Goal: Information Seeking & Learning: Check status

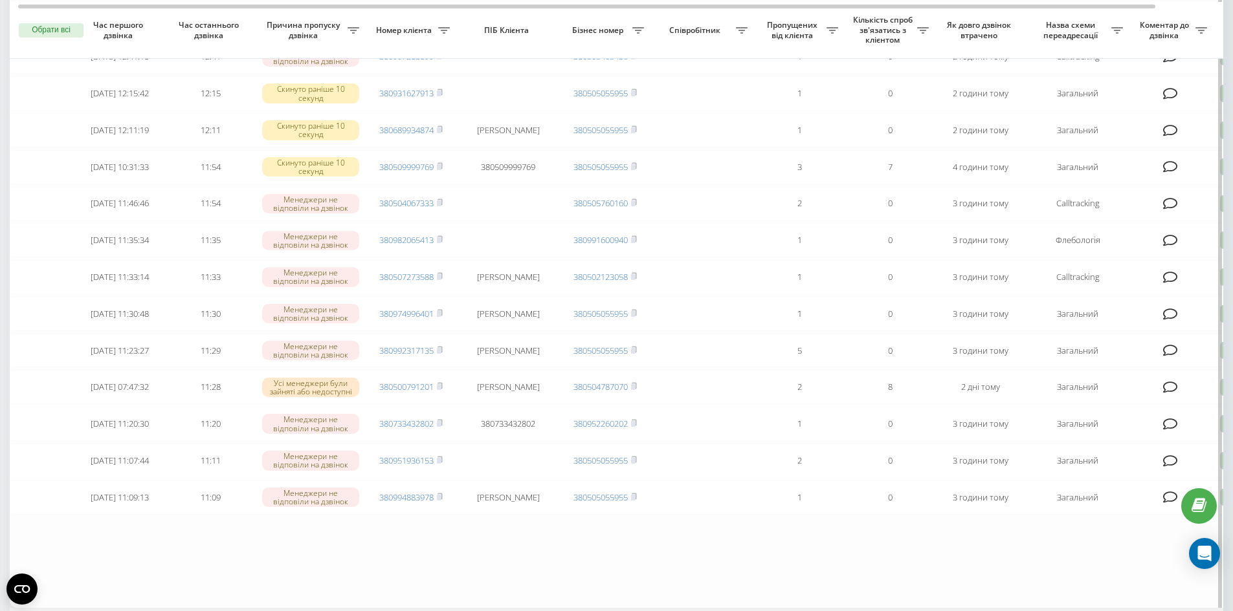
scroll to position [743, 0]
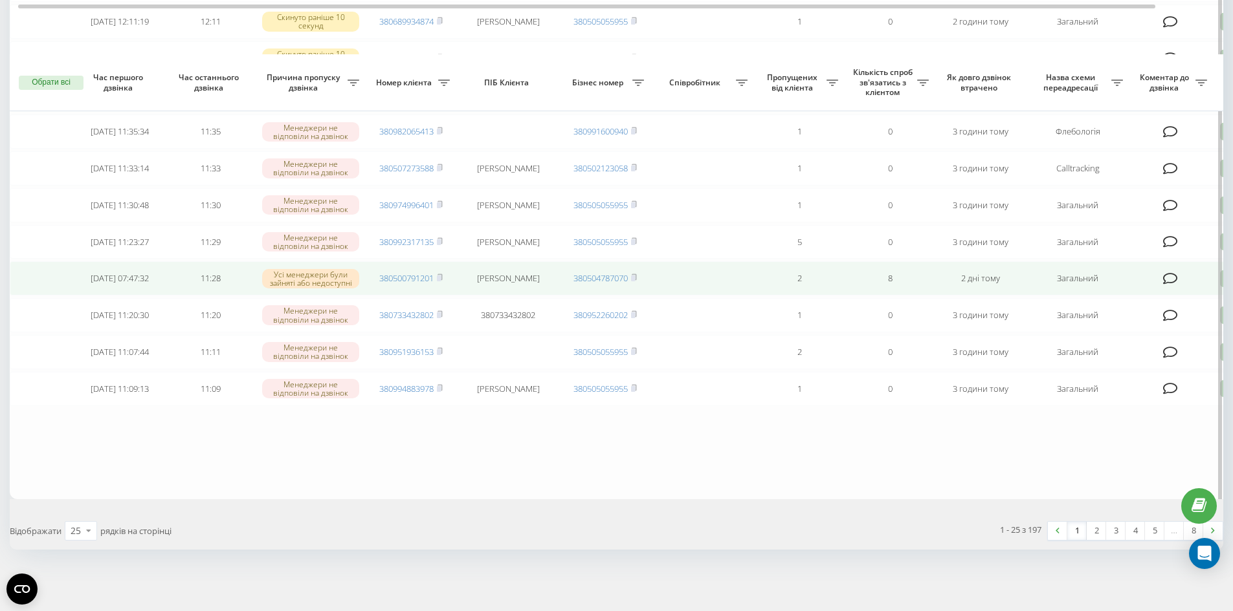
click at [444, 272] on td "380500791201" at bounding box center [411, 278] width 91 height 34
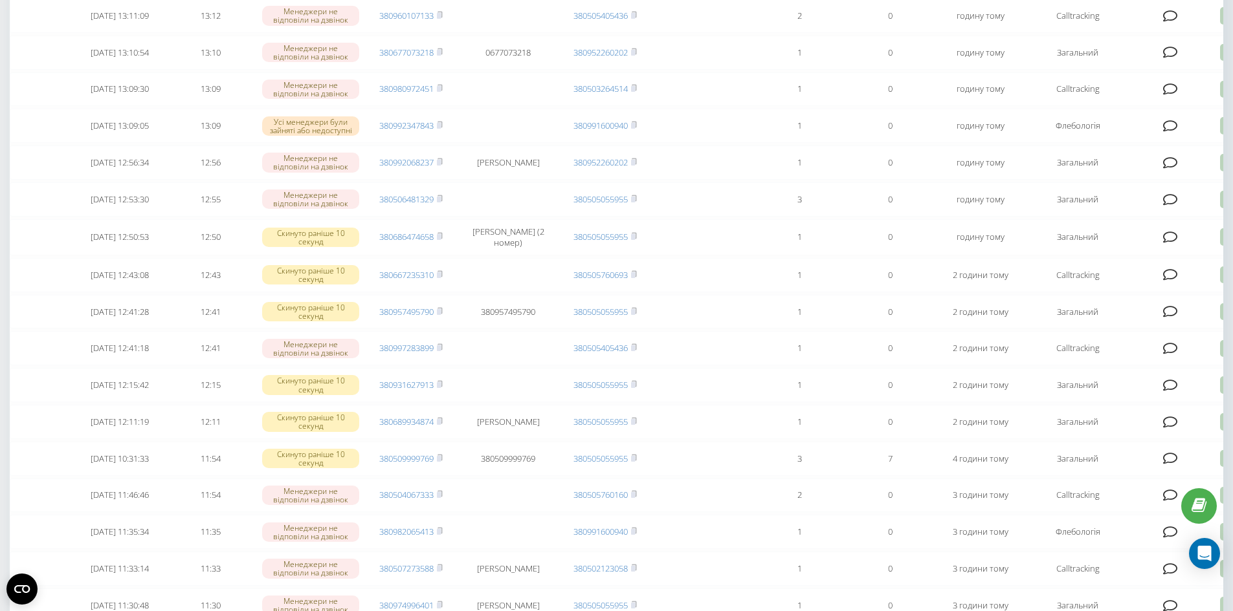
scroll to position [0, 0]
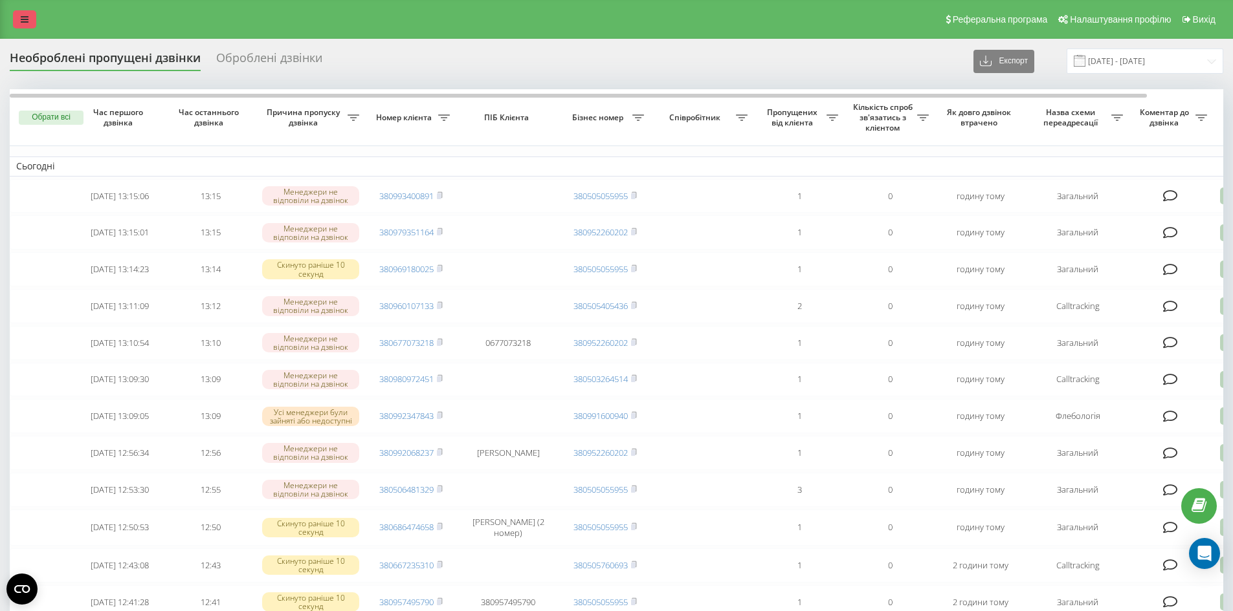
click at [19, 17] on link at bounding box center [24, 19] width 23 height 18
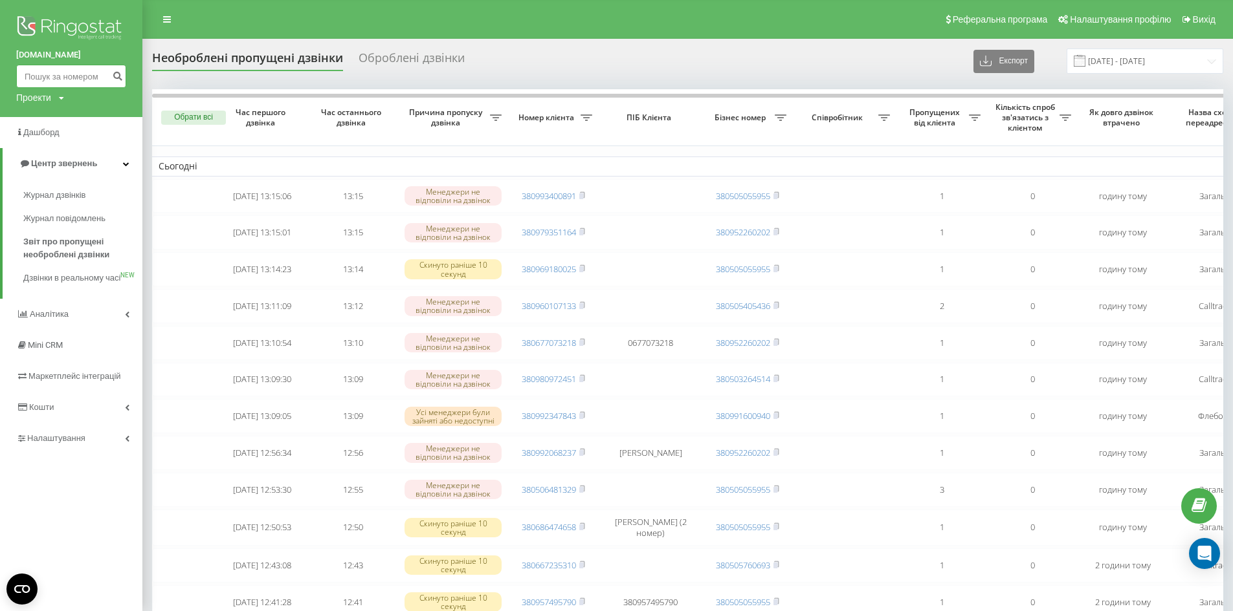
click at [41, 72] on input at bounding box center [71, 76] width 110 height 23
click at [72, 78] on input at bounding box center [71, 76] width 110 height 23
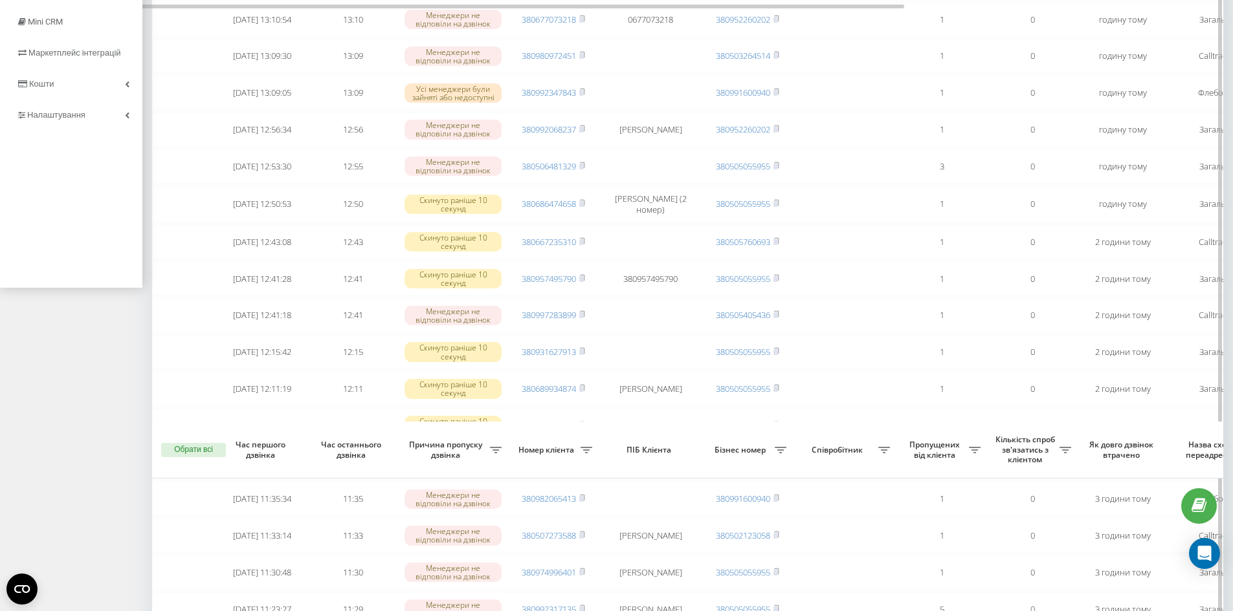
scroll to position [743, 0]
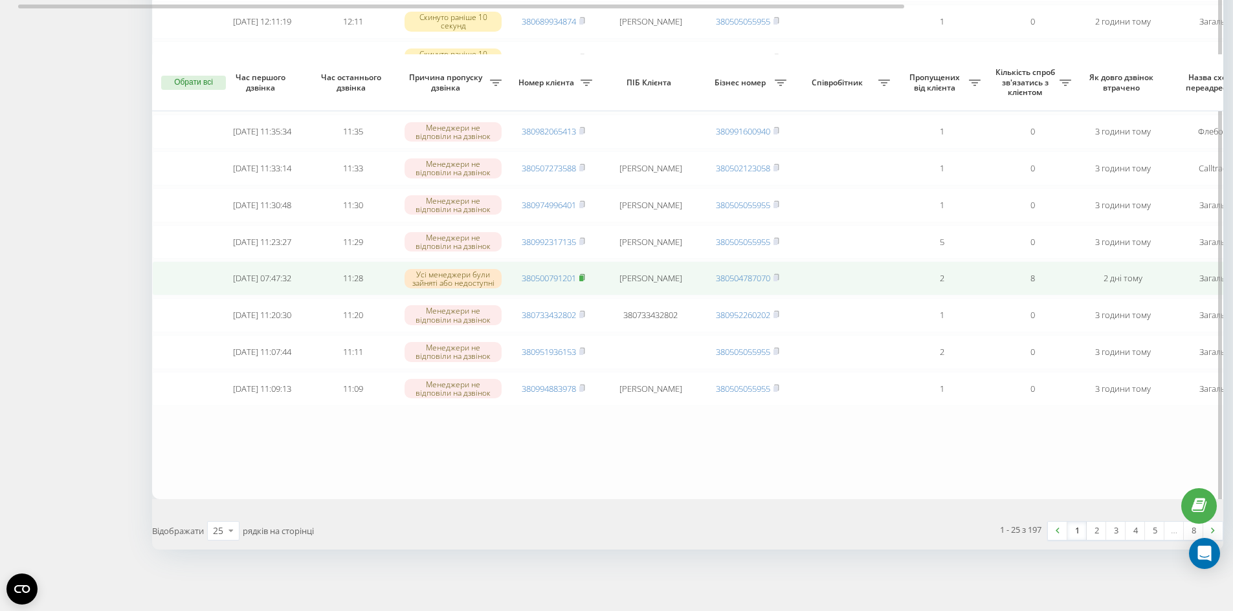
click at [582, 276] on rect at bounding box center [581, 279] width 4 height 6
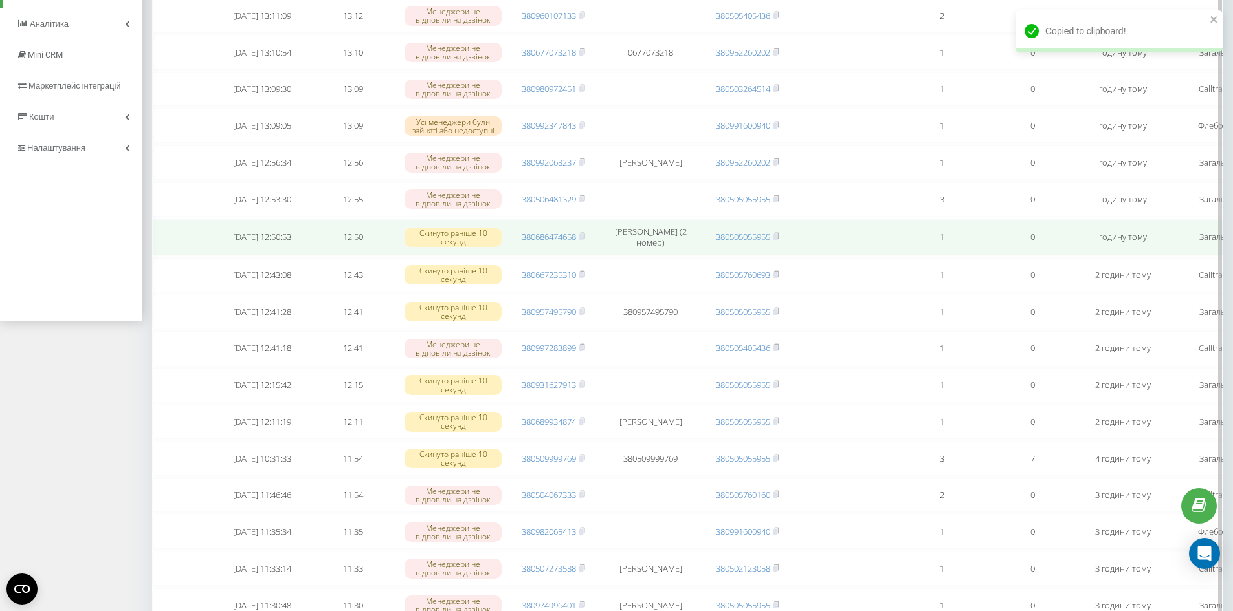
scroll to position [0, 0]
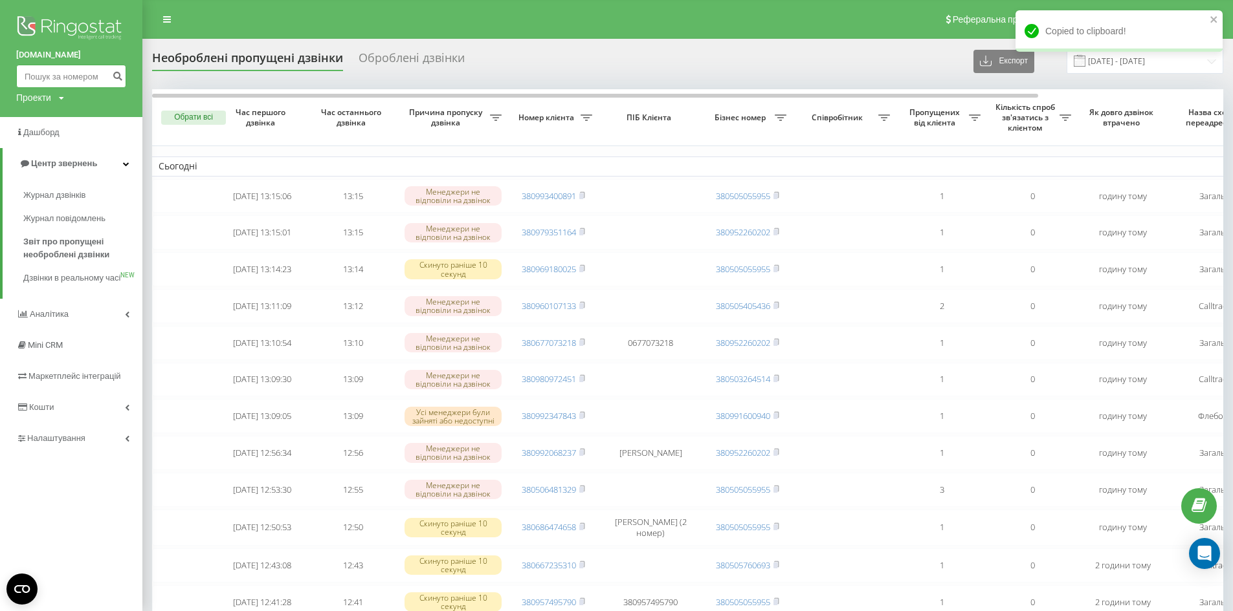
click at [83, 78] on input at bounding box center [71, 76] width 110 height 23
paste input "380500791201"
type input "380500791201"
click at [124, 78] on button "submit" at bounding box center [117, 76] width 17 height 23
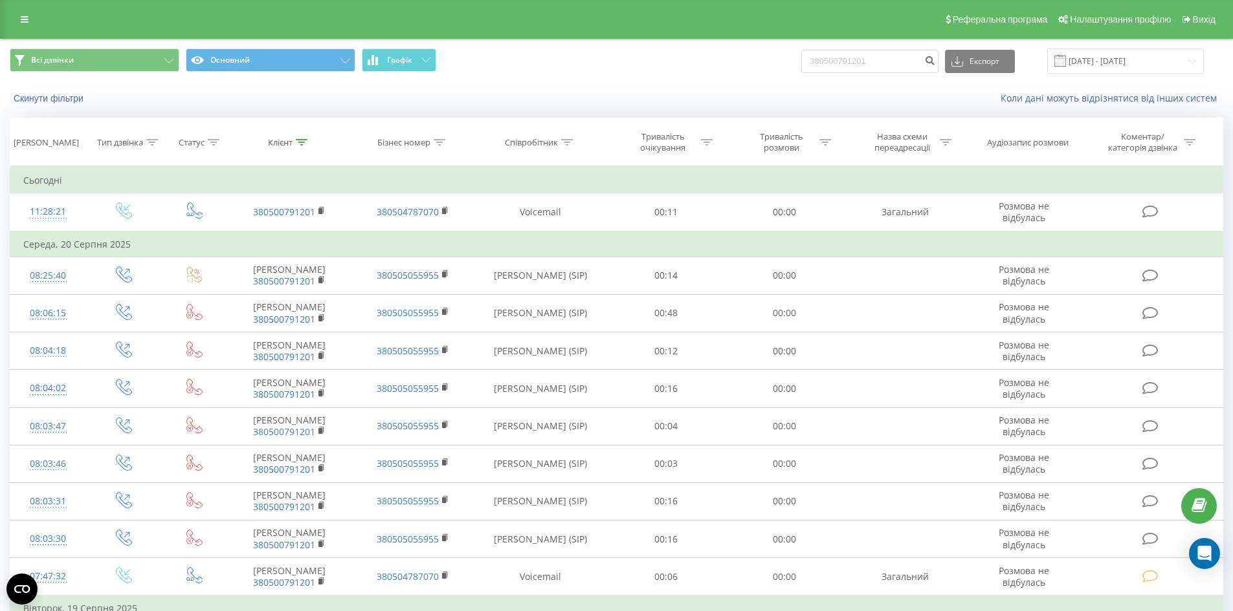
click at [18, 5] on div "Реферальна програма Налаштування профілю Вихід" at bounding box center [616, 19] width 1233 height 39
click at [21, 17] on icon at bounding box center [25, 19] width 8 height 9
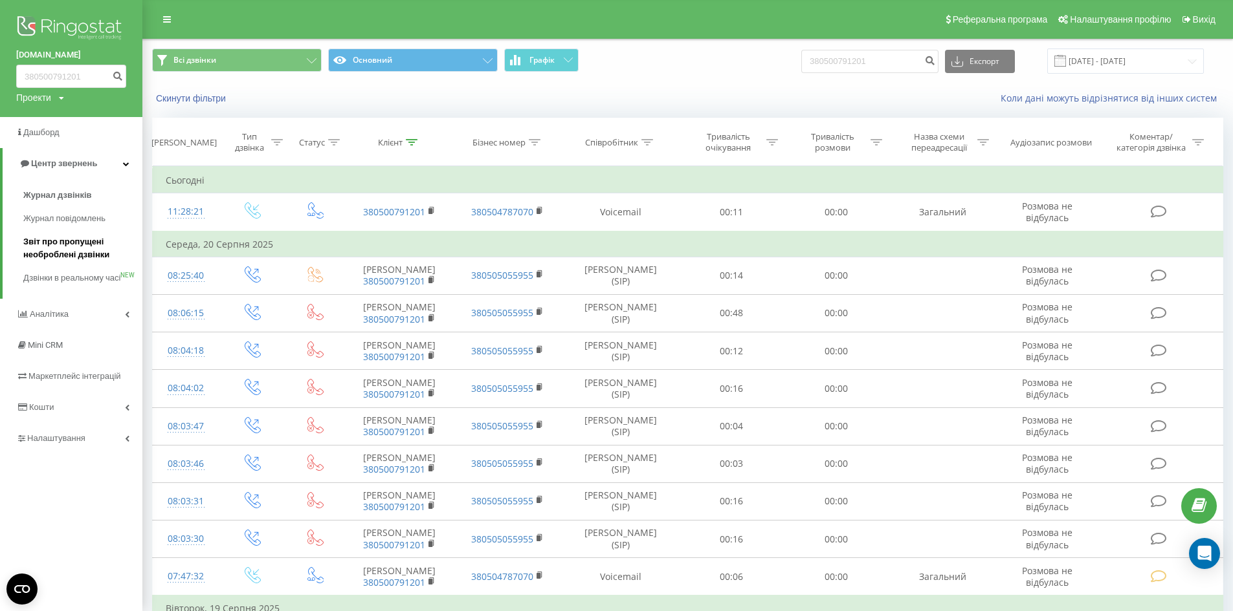
click at [69, 247] on span "Звіт про пропущені необроблені дзвінки" at bounding box center [79, 249] width 113 height 26
